Goal: Task Accomplishment & Management: Use online tool/utility

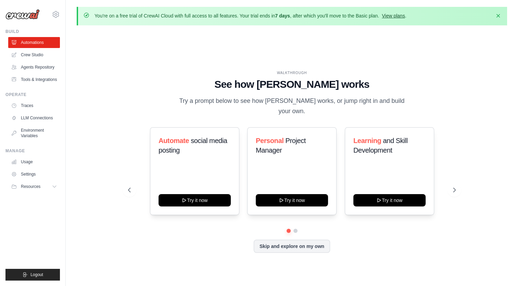
click at [392, 16] on link "View plans" at bounding box center [393, 15] width 23 height 5
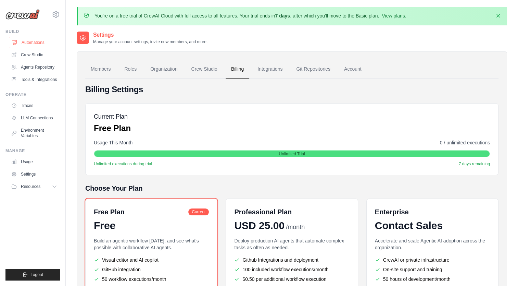
click at [36, 45] on link "Automations" at bounding box center [35, 42] width 52 height 11
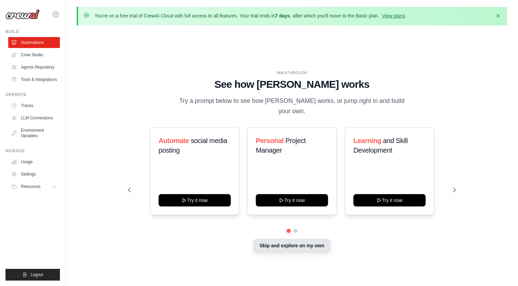
click at [307, 245] on button "Skip and explore on my own" at bounding box center [292, 245] width 76 height 13
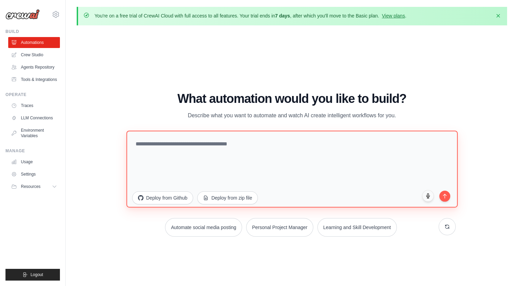
click at [266, 157] on textarea at bounding box center [291, 168] width 331 height 77
click at [215, 151] on textarea at bounding box center [291, 168] width 331 height 77
paste textarea "**********"
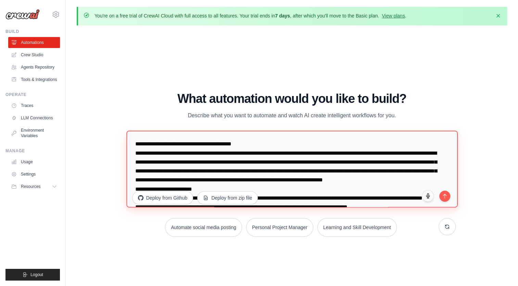
scroll to position [57, 0]
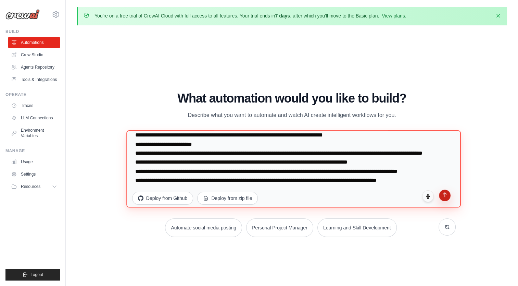
type textarea "**********"
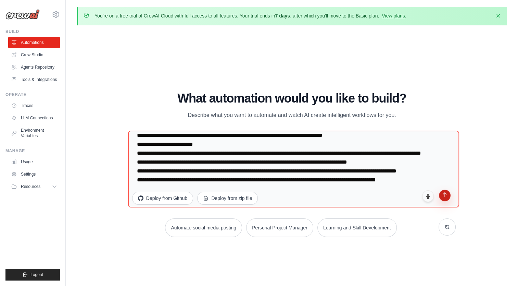
click at [447, 196] on icon "submit" at bounding box center [445, 194] width 6 height 6
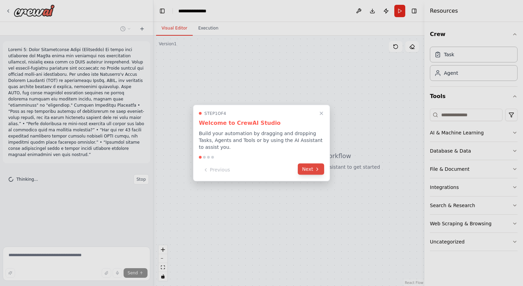
click at [304, 165] on button "Next" at bounding box center [311, 168] width 26 height 11
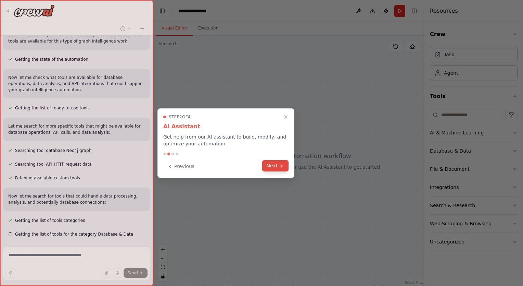
scroll to position [198, 0]
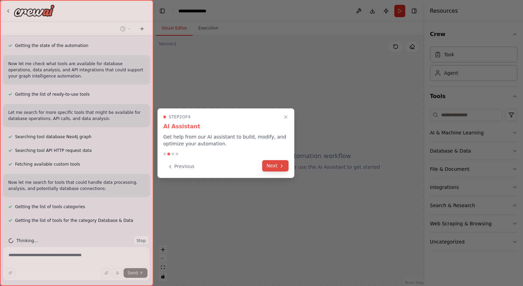
click at [275, 168] on button "Next" at bounding box center [275, 165] width 26 height 11
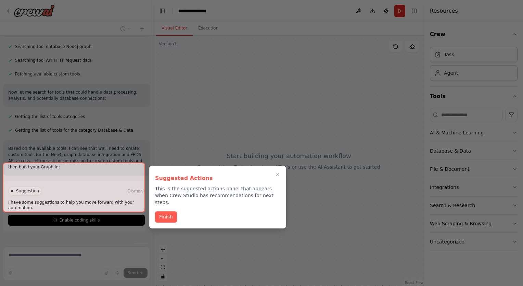
scroll to position [295, 0]
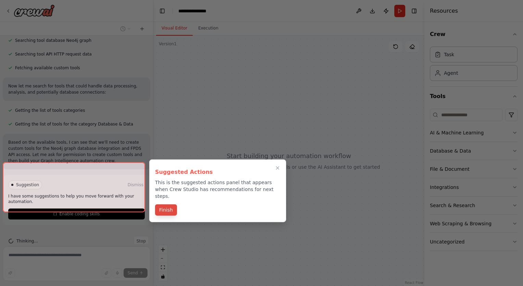
click at [172, 204] on button "Finish" at bounding box center [166, 209] width 22 height 11
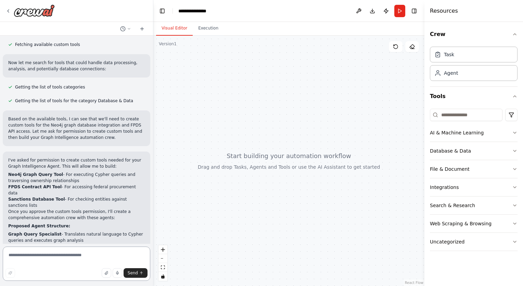
scroll to position [455, 0]
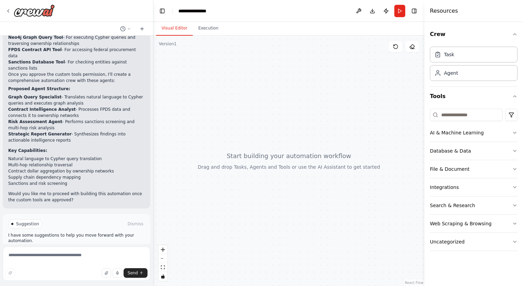
click at [94, 250] on span "Enable coding skills" at bounding box center [79, 252] width 40 height 5
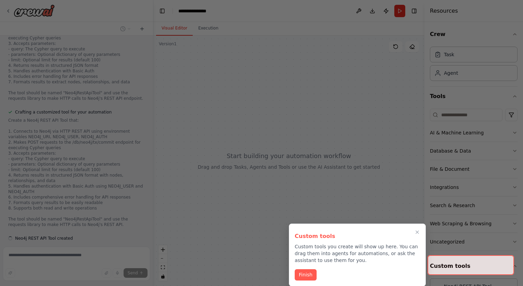
scroll to position [903, 0]
click at [303, 274] on button "Finish" at bounding box center [306, 273] width 22 height 11
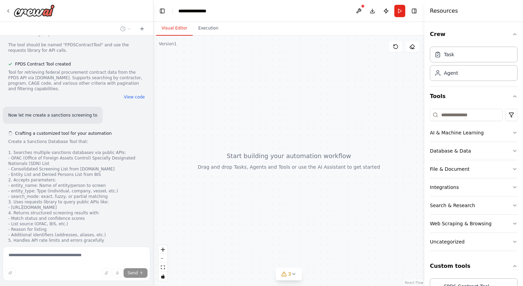
scroll to position [1268, 0]
click at [202, 27] on button "Execution" at bounding box center [208, 28] width 31 height 14
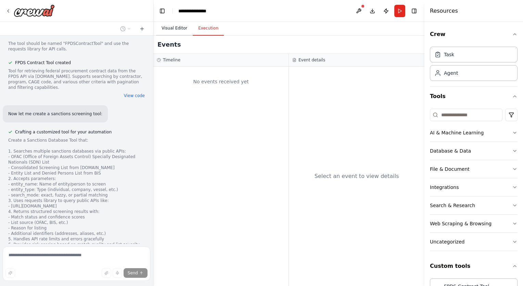
click at [176, 29] on button "Visual Editor" at bounding box center [174, 28] width 37 height 14
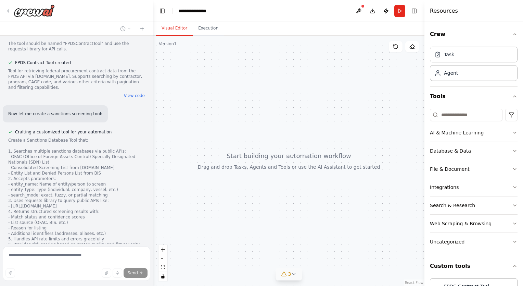
click at [293, 276] on button "3" at bounding box center [289, 274] width 26 height 13
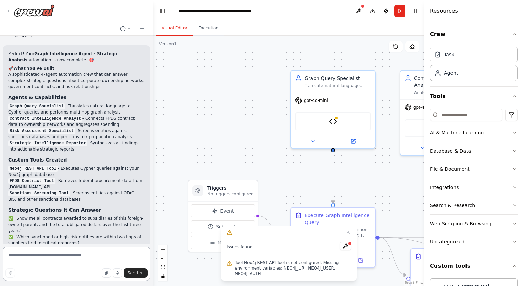
scroll to position [1788, 0]
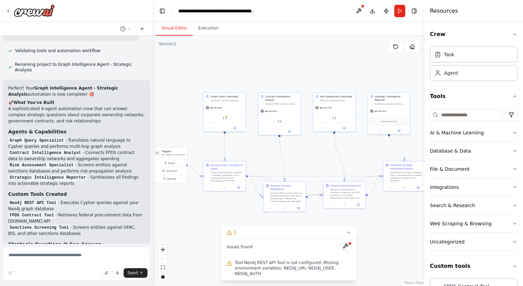
drag, startPoint x: 233, startPoint y: 121, endPoint x: 170, endPoint y: 118, distance: 63.1
click at [170, 118] on div ".deletable-edge-delete-btn { width: 20px; height: 20px; border: 0px solid #ffff…" at bounding box center [288, 161] width 271 height 250
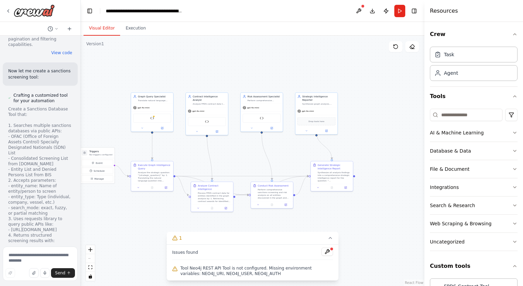
scroll to position [2239, 0]
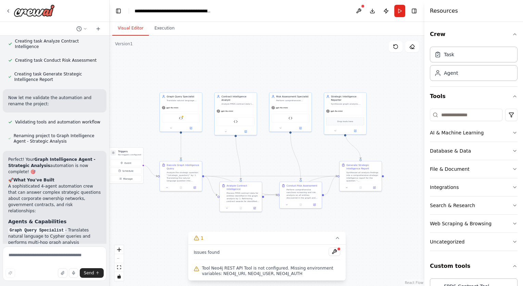
drag, startPoint x: 153, startPoint y: 132, endPoint x: 109, endPoint y: 140, distance: 44.7
click at [109, 141] on div at bounding box center [108, 143] width 3 height 286
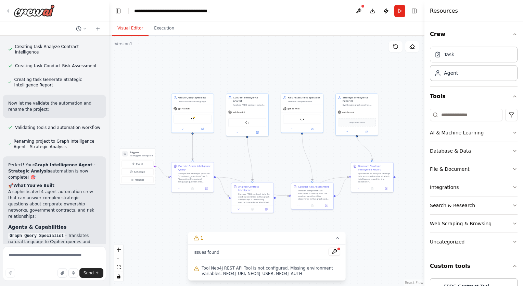
drag, startPoint x: 263, startPoint y: 154, endPoint x: 275, endPoint y: 156, distance: 12.0
click at [275, 156] on div ".deletable-edge-delete-btn { width: 20px; height: 20px; border: 0px solid #ffff…" at bounding box center [266, 161] width 315 height 250
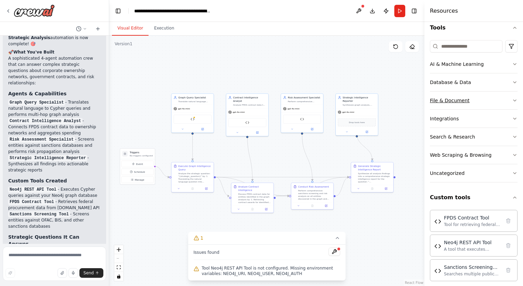
scroll to position [73, 0]
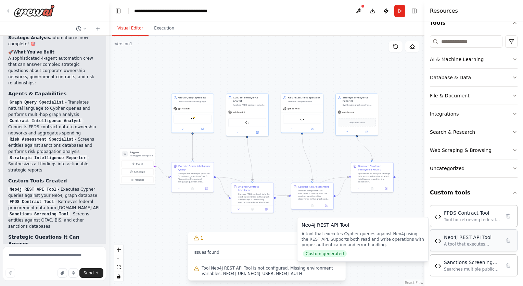
click at [471, 241] on div "A tool that executes Cypher queries against Neo4j using the REST API. Supports …" at bounding box center [472, 243] width 57 height 5
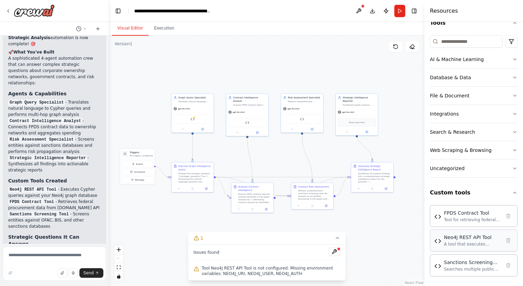
click at [455, 241] on div "A tool that executes Cypher queries against Neo4j using the REST API. Supports …" at bounding box center [472, 243] width 57 height 5
click at [454, 238] on div "Neo4j REST API Tool" at bounding box center [472, 237] width 57 height 7
click at [438, 242] on img at bounding box center [438, 240] width 7 height 7
click at [451, 238] on div "Neo4j REST API Tool" at bounding box center [472, 237] width 57 height 7
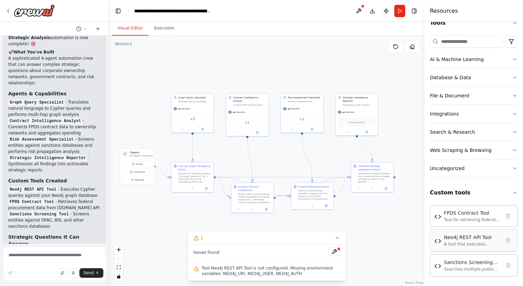
click at [451, 238] on div "Neo4j REST API Tool" at bounding box center [472, 237] width 57 height 7
click at [159, 32] on button "Execution" at bounding box center [164, 28] width 31 height 14
click at [128, 34] on button "Visual Editor" at bounding box center [130, 28] width 37 height 14
click at [204, 129] on button at bounding box center [203, 128] width 20 height 4
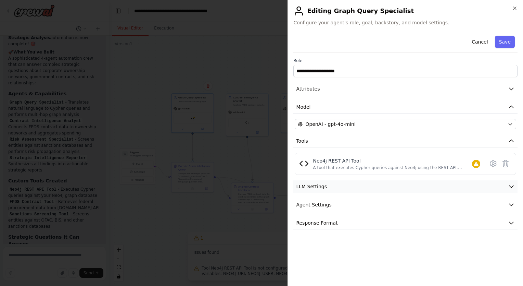
click at [347, 189] on button "LLM Settings" at bounding box center [406, 186] width 224 height 13
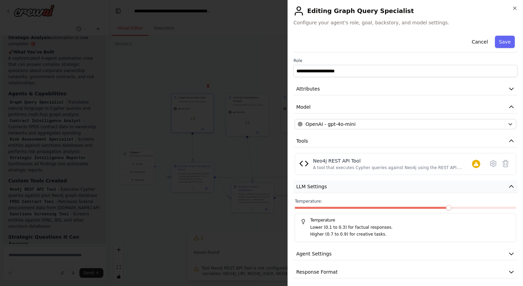
click at [347, 189] on button "LLM Settings" at bounding box center [406, 186] width 224 height 13
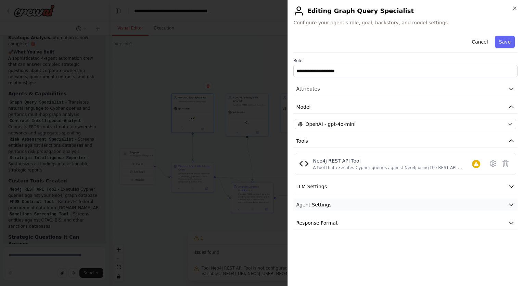
click at [338, 206] on button "Agent Settings" at bounding box center [406, 204] width 224 height 13
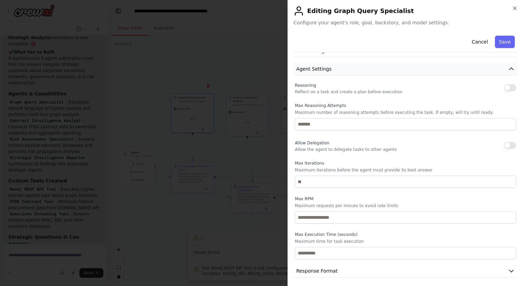
scroll to position [137, 0]
click at [344, 67] on button "Agent Settings" at bounding box center [406, 67] width 224 height 13
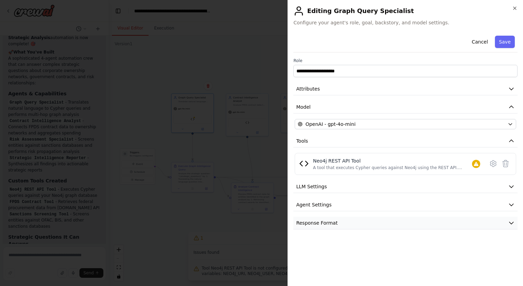
click at [339, 225] on button "Response Format" at bounding box center [406, 222] width 224 height 13
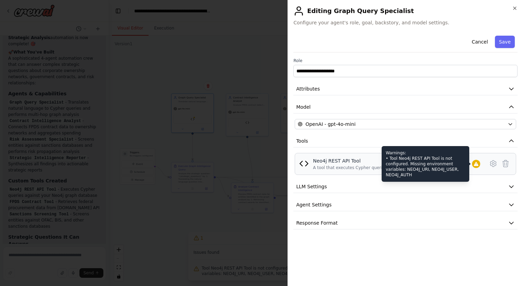
click at [475, 163] on icon at bounding box center [476, 164] width 4 height 4
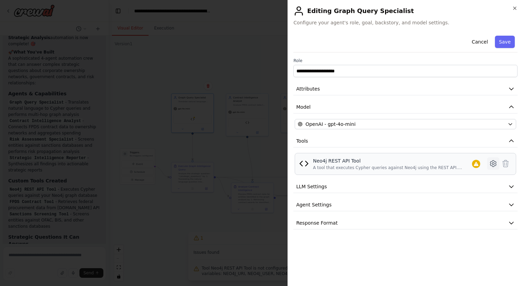
click at [493, 161] on icon at bounding box center [493, 163] width 6 height 6
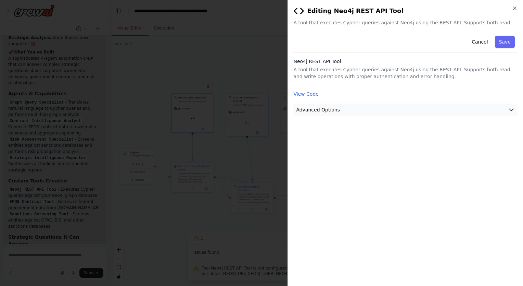
click at [353, 108] on button "Advanced Options" at bounding box center [406, 109] width 224 height 13
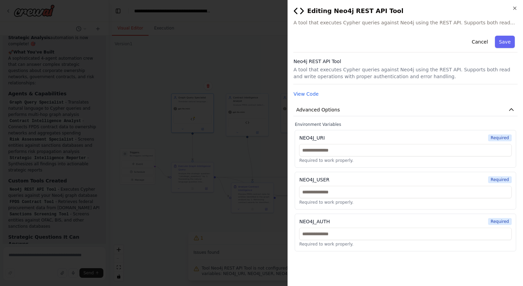
click at [367, 71] on p "A tool that executes Cypher queries against Neo4j using the REST API. Supports …" at bounding box center [406, 73] width 224 height 14
click at [435, 76] on p "A tool that executes Cypher queries against Neo4j using the REST API. Supports …" at bounding box center [406, 73] width 224 height 14
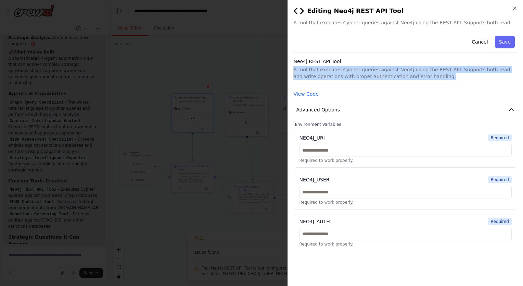
click at [433, 75] on p "A tool that executes Cypher queries against Neo4j using the REST API. Supports …" at bounding box center [406, 73] width 224 height 14
drag, startPoint x: 433, startPoint y: 75, endPoint x: 428, endPoint y: 78, distance: 6.4
click at [428, 78] on p "A tool that executes Cypher queries against Neo4j using the REST API. Supports …" at bounding box center [406, 73] width 224 height 14
click at [301, 95] on button "View Code" at bounding box center [306, 93] width 25 height 7
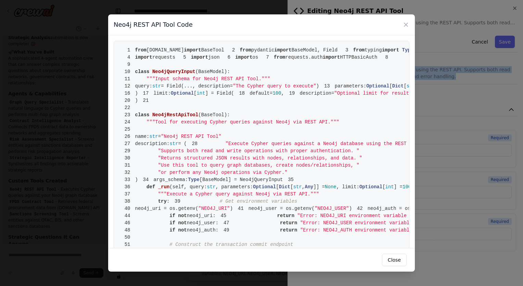
drag, startPoint x: 231, startPoint y: 150, endPoint x: 257, endPoint y: 154, distance: 26.4
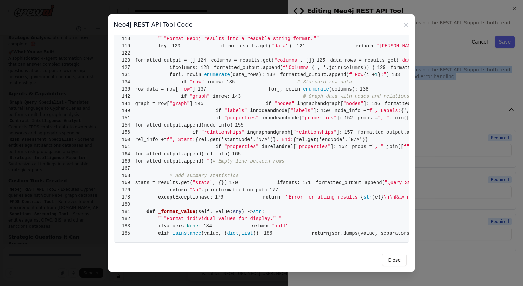
scroll to position [1167, 0]
click at [407, 26] on icon at bounding box center [406, 24] width 7 height 7
